Goal: Task Accomplishment & Management: Manage account settings

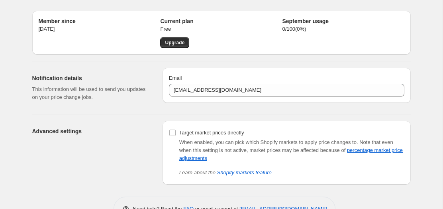
scroll to position [18, 0]
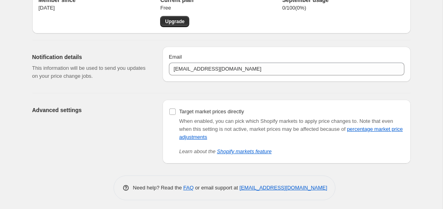
scroll to position [44, 0]
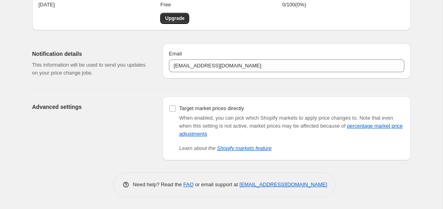
click at [110, 131] on div "Advanced settings" at bounding box center [94, 128] width 124 height 64
